Goal: Navigation & Orientation: Find specific page/section

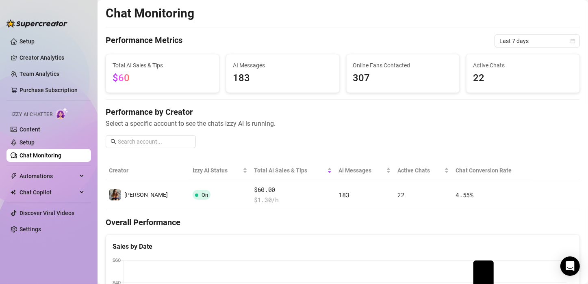
click at [27, 152] on link "Chat Monitoring" at bounding box center [40, 155] width 42 height 6
